Goal: Register for event/course

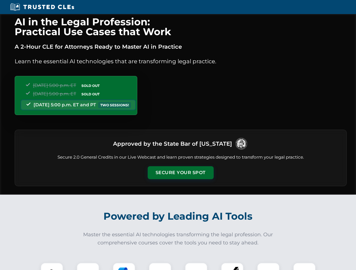
click at [180, 173] on button "Secure Your Spot" at bounding box center [181, 172] width 66 height 13
click at [52, 267] on img at bounding box center [52, 274] width 16 height 16
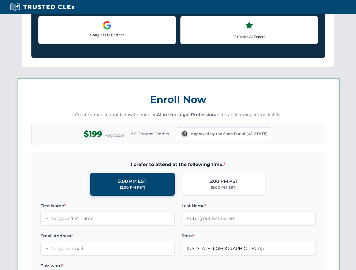
click at [124, 267] on label "Password *" at bounding box center [107, 266] width 134 height 7
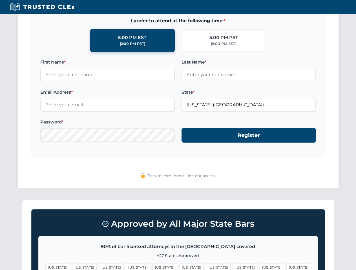
click at [259, 267] on span "[US_STATE]" at bounding box center [271, 267] width 24 height 8
